Goal: Task Accomplishment & Management: Use online tool/utility

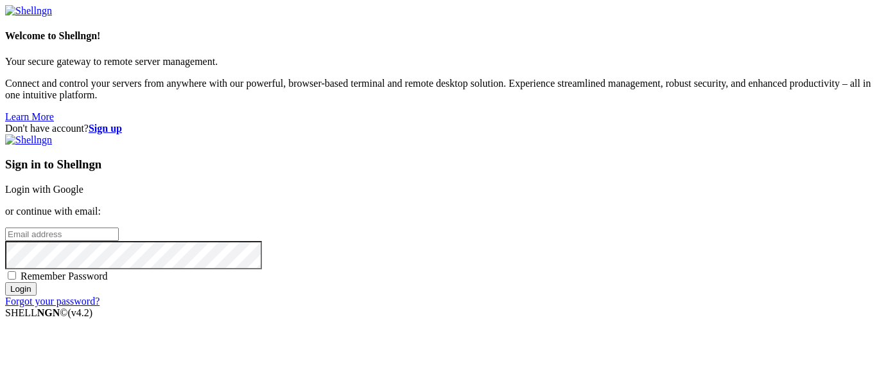
type input "root"
click at [83, 184] on link "Login with Google" at bounding box center [44, 189] width 78 height 11
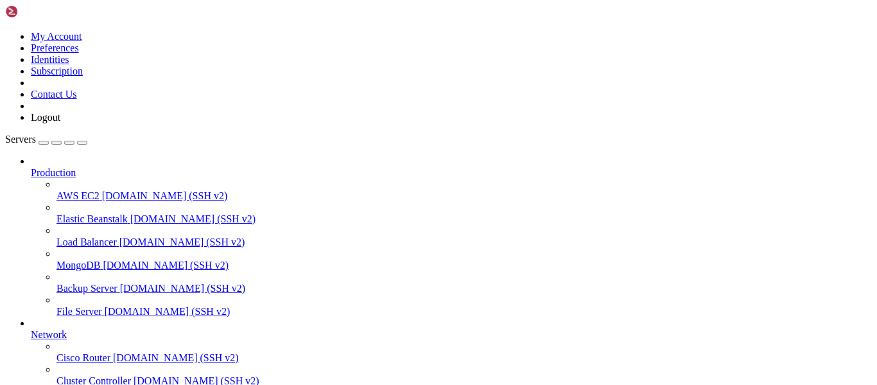
scroll to position [168, 0]
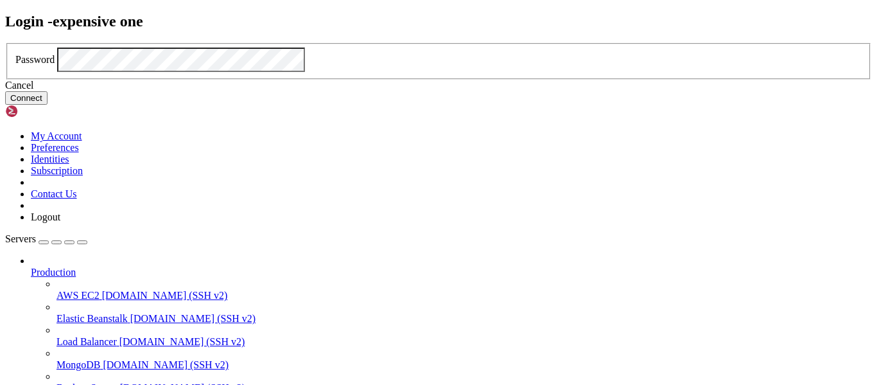
click button "Connect" at bounding box center [26, 97] width 42 height 13
